Goal: Book appointment/travel/reservation

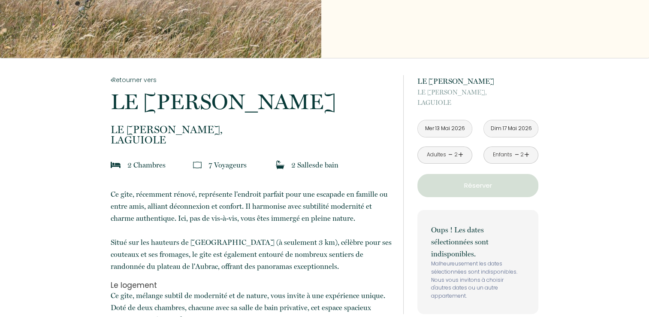
scroll to position [129, 0]
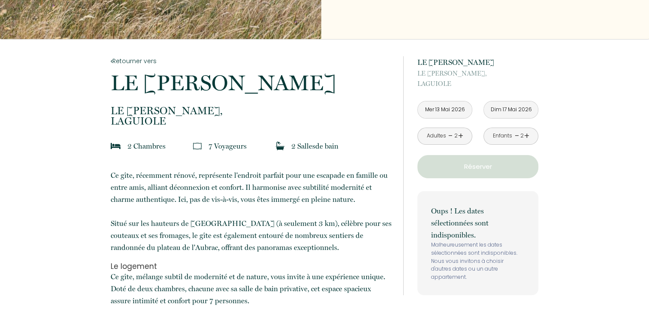
click at [433, 112] on input "Mer 13 Mai 2026" at bounding box center [445, 109] width 54 height 17
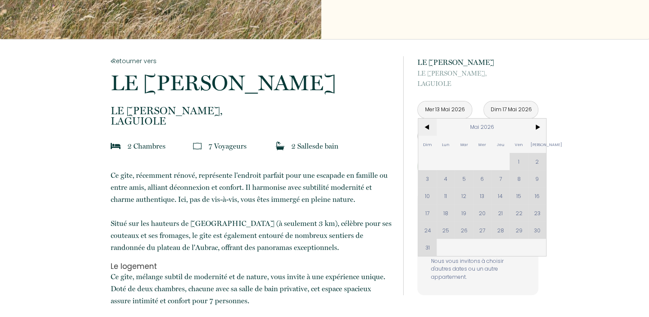
click at [429, 132] on span "<" at bounding box center [427, 126] width 18 height 17
click at [429, 124] on span "<" at bounding box center [427, 126] width 18 height 17
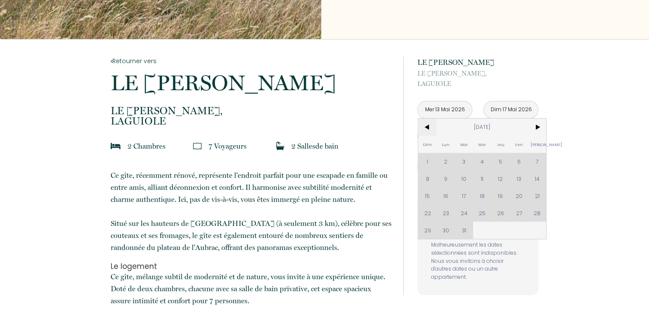
click at [429, 124] on span "<" at bounding box center [427, 126] width 18 height 17
click at [428, 127] on span "<" at bounding box center [427, 126] width 18 height 17
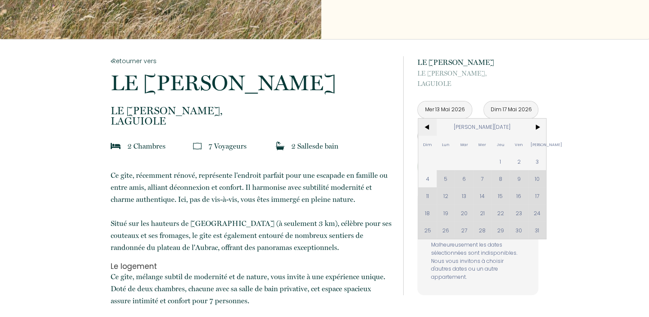
click at [428, 127] on span "<" at bounding box center [427, 126] width 18 height 17
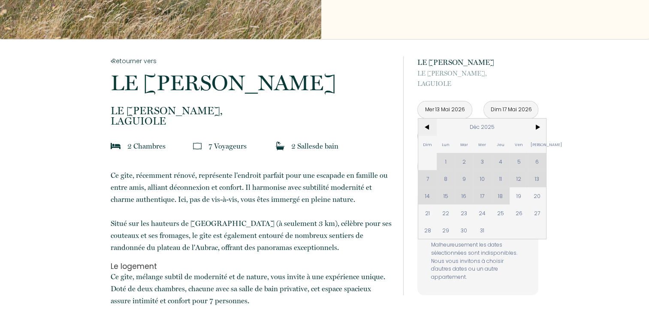
click at [428, 127] on span "<" at bounding box center [427, 126] width 18 height 17
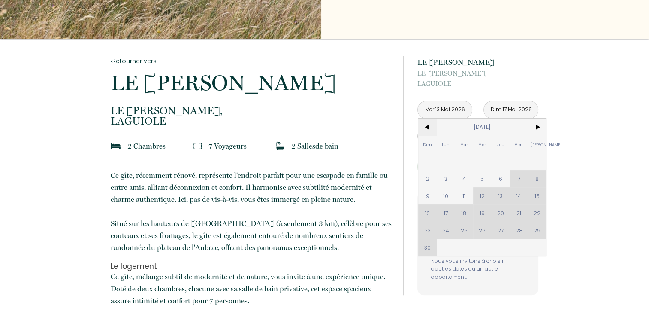
click at [428, 127] on span "<" at bounding box center [427, 126] width 18 height 17
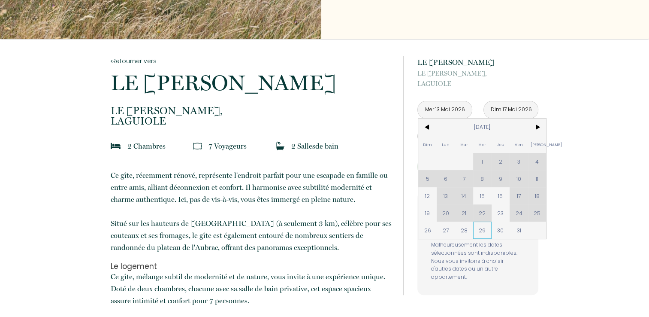
click at [483, 230] on span "29" at bounding box center [482, 229] width 18 height 17
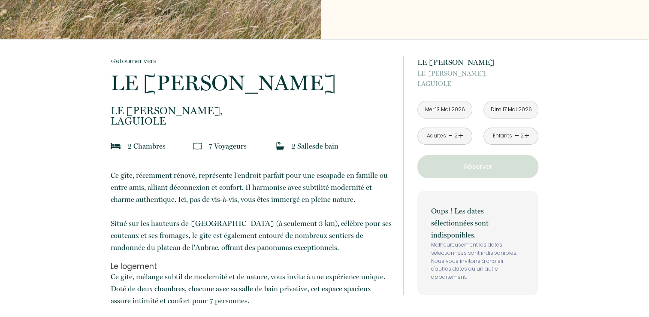
type input "[DATE]"
click at [519, 230] on p "Oups ! Les dates sélectionnées sont indisponibles." at bounding box center [478, 223] width 94 height 36
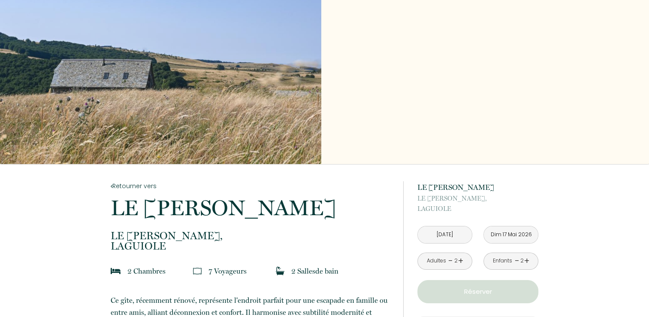
scroll to position [0, 0]
